Goal: Communication & Community: Participate in discussion

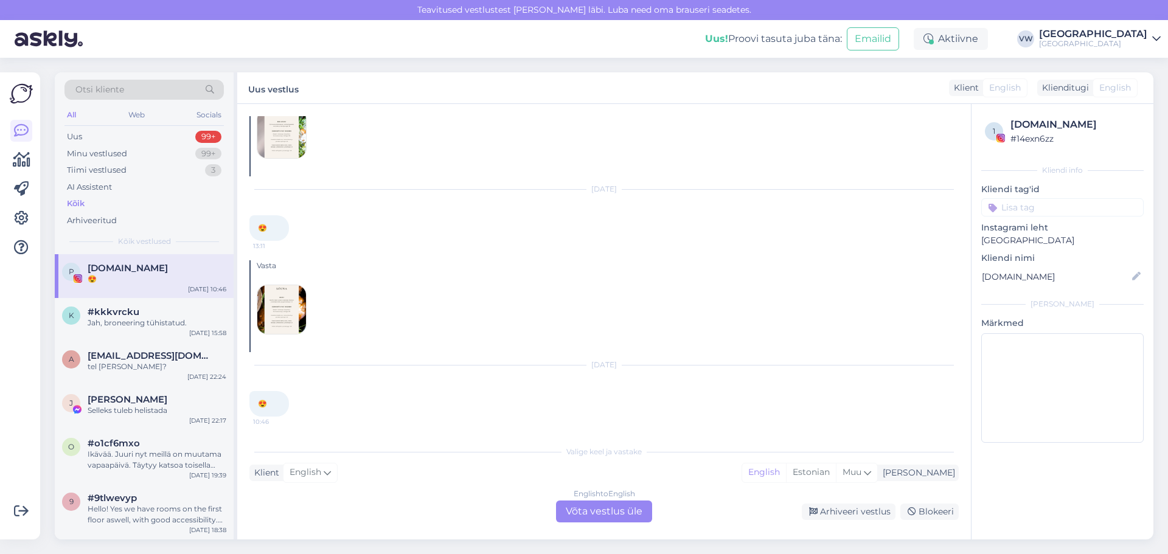
scroll to position [65, 0]
click at [125, 341] on div "k #kkkvrcku Jah, broneering tühistatud. [DATE] 15:58" at bounding box center [144, 320] width 179 height 44
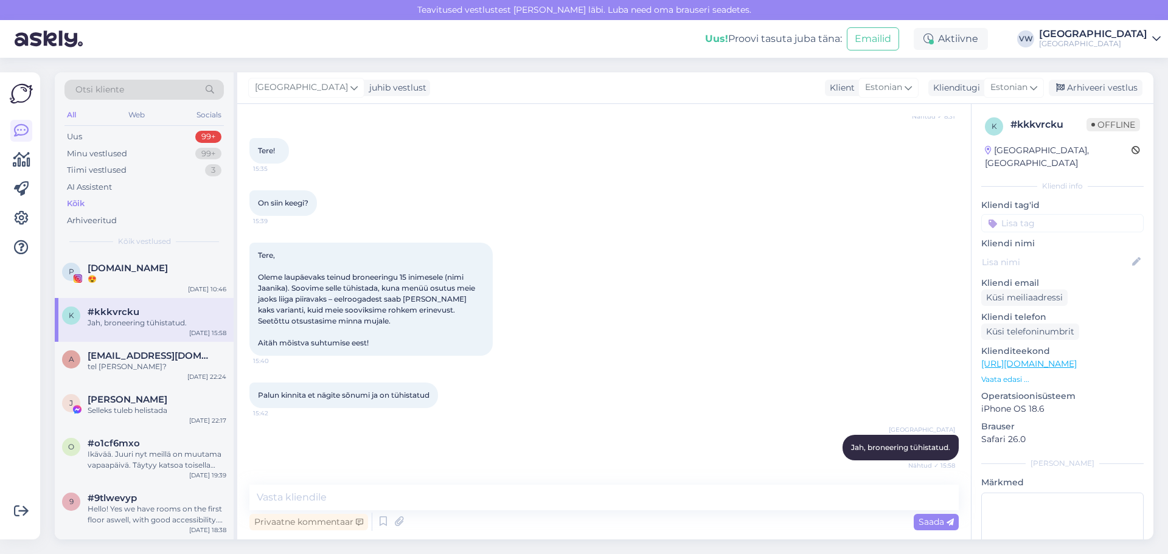
click at [127, 329] on div "k #kkkvrcku Jah, broneering tühistatud. [DATE] 15:58" at bounding box center [144, 320] width 179 height 44
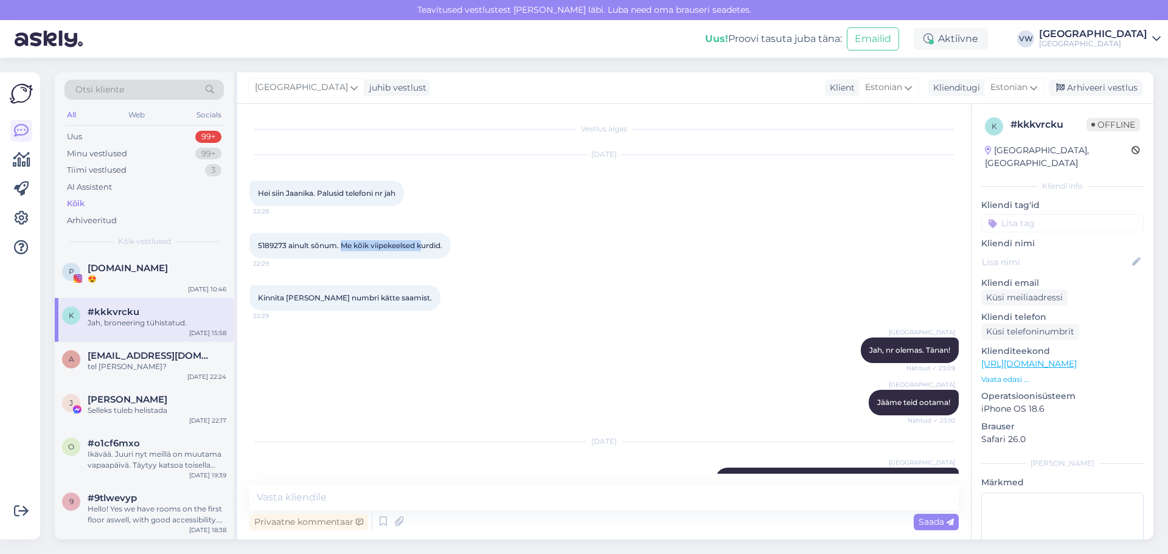
drag, startPoint x: 341, startPoint y: 245, endPoint x: 425, endPoint y: 241, distance: 84.0
click at [425, 241] on span "5189273 ainult sõnum. Me kõik viipekeelsed kurdid." at bounding box center [350, 245] width 184 height 9
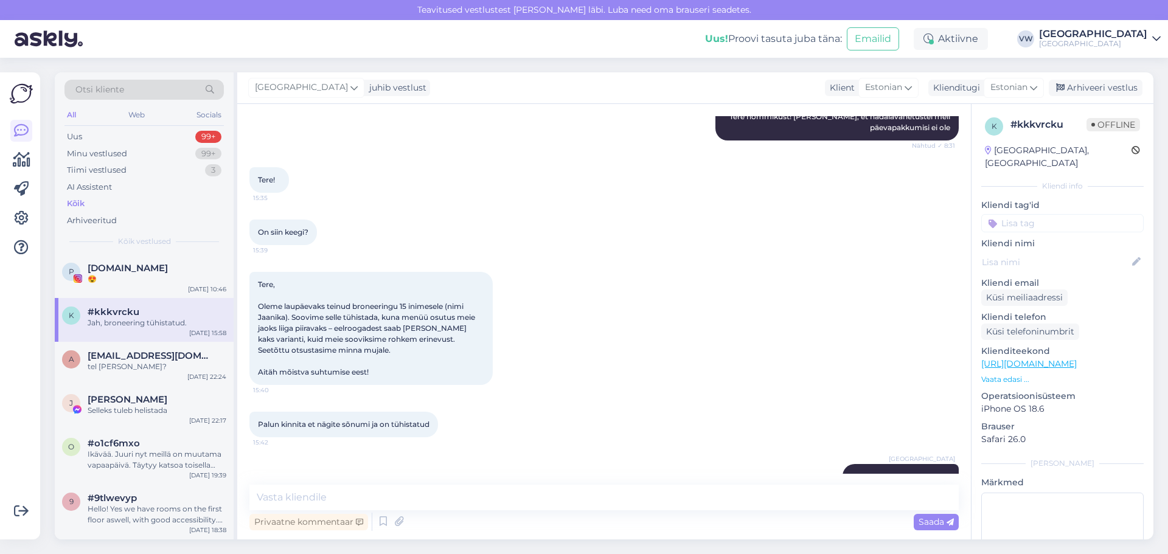
scroll to position [365, 0]
drag, startPoint x: 267, startPoint y: 307, endPoint x: 461, endPoint y: 304, distance: 194.0
click at [461, 304] on span "Tere, Oleme laupäevaks teinud broneeringu 15 inimesele (nimi Jaanika). Soovime …" at bounding box center [367, 327] width 219 height 97
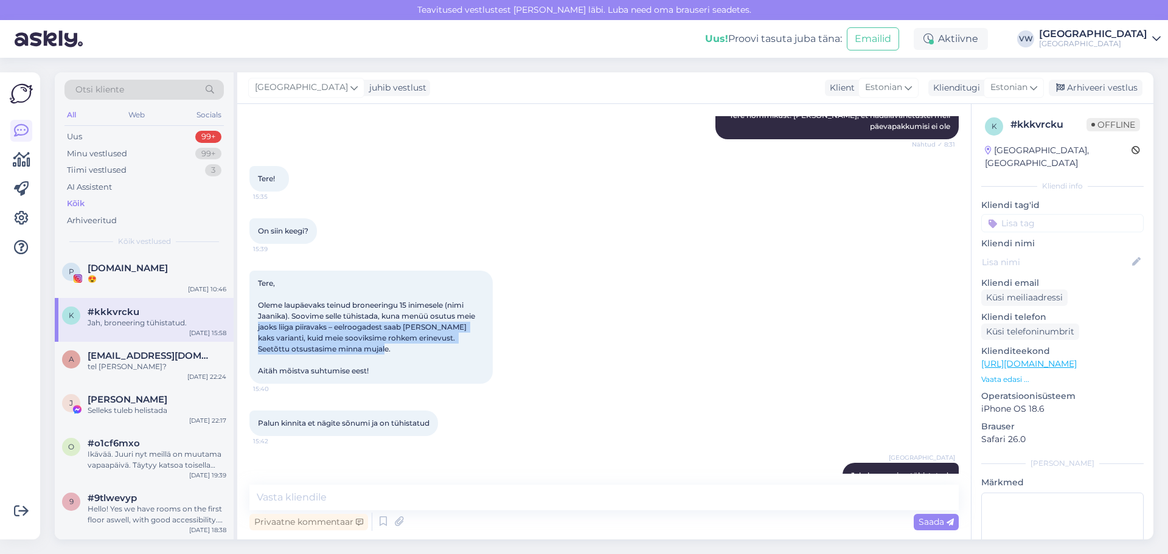
drag, startPoint x: 257, startPoint y: 327, endPoint x: 378, endPoint y: 350, distance: 123.8
click at [378, 350] on div "Tere, Oleme laupäevaks teinud broneeringu 15 inimesele (nimi Jaanika). Soovime …" at bounding box center [370, 327] width 243 height 113
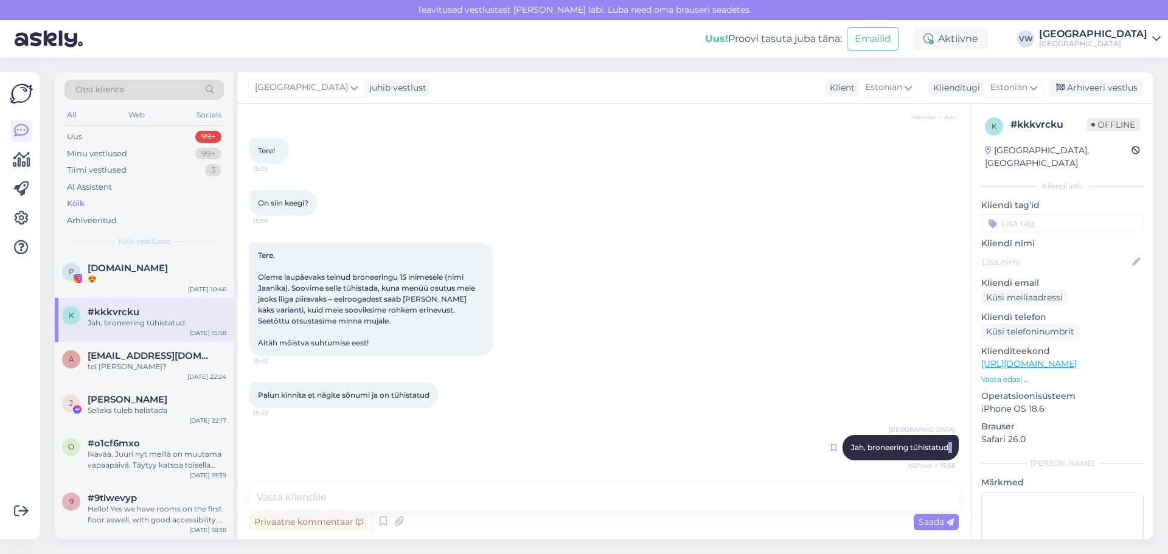
drag, startPoint x: 938, startPoint y: 448, endPoint x: 824, endPoint y: 443, distance: 114.5
click at [842, 443] on div "Villa Wesset Jah, broneering tühistatud. Nähtud ✓ 15:58" at bounding box center [900, 448] width 116 height 26
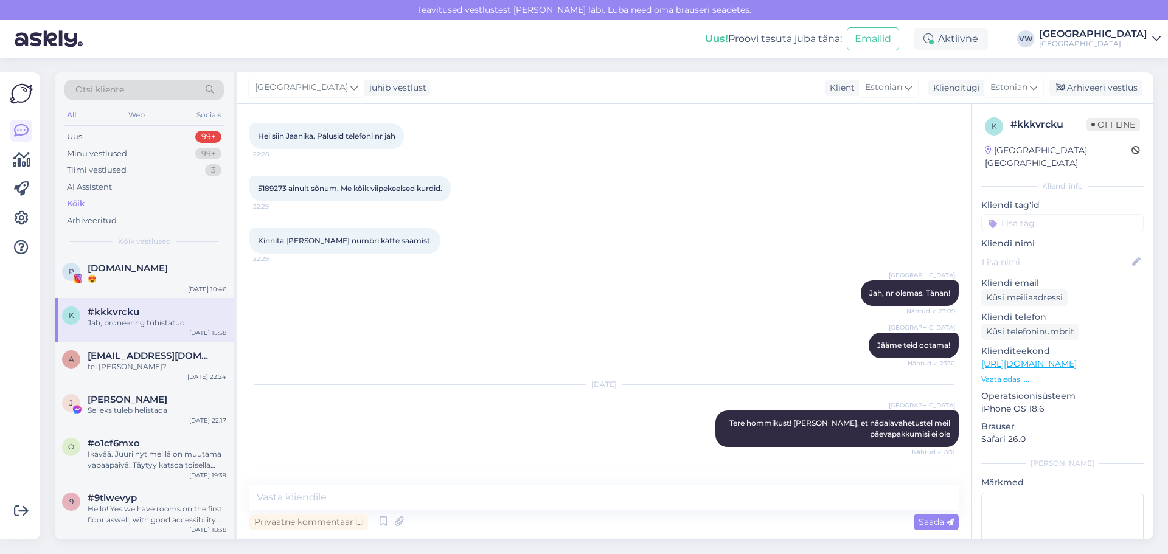
scroll to position [0, 0]
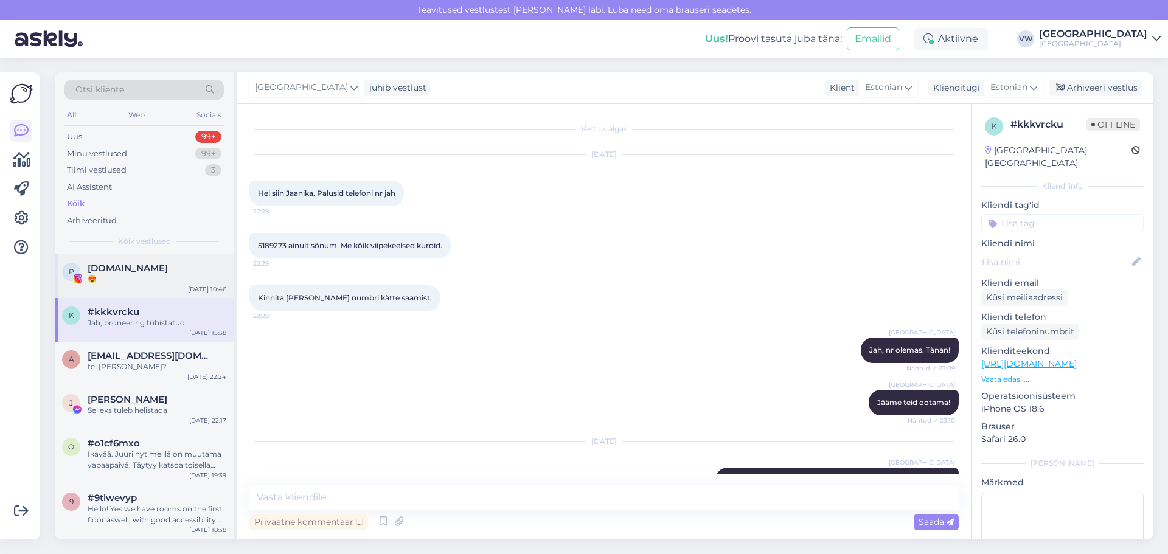
click at [156, 274] on div "😍" at bounding box center [157, 279] width 139 height 11
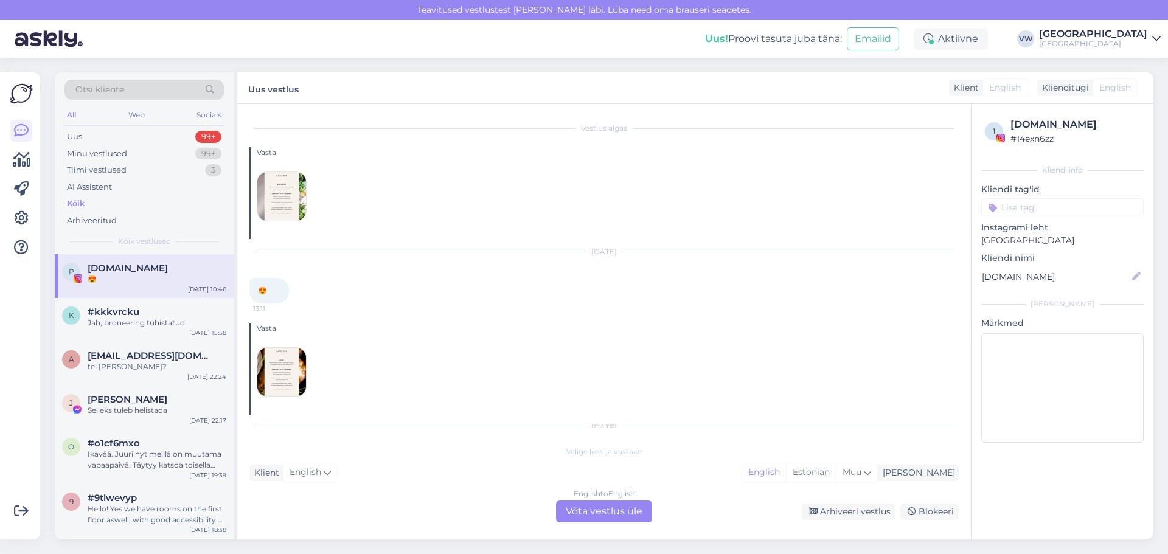
scroll to position [65, 0]
